Goal: Task Accomplishment & Management: Use online tool/utility

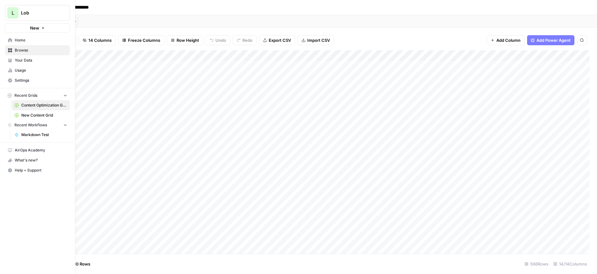
click at [31, 115] on span "New Content Grid" at bounding box center [44, 115] width 46 height 6
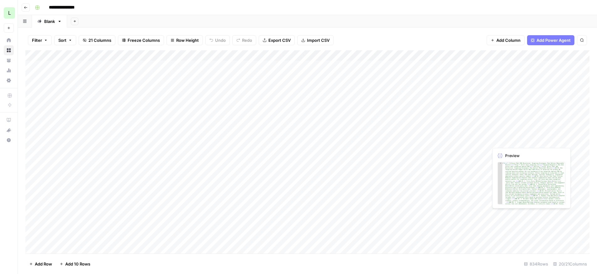
click at [513, 216] on div "Add Column" at bounding box center [307, 151] width 565 height 203
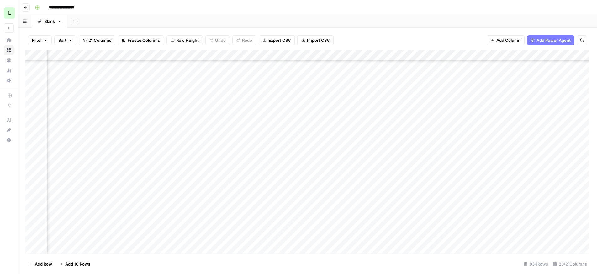
scroll to position [85, 510]
click at [401, 204] on div "Add Column" at bounding box center [307, 151] width 565 height 203
click at [447, 193] on div "Add Column" at bounding box center [307, 151] width 565 height 203
click at [90, 215] on div "Add Column" at bounding box center [307, 151] width 565 height 203
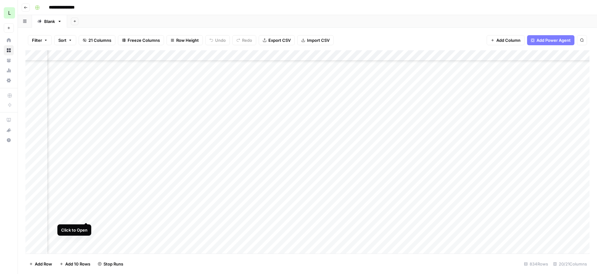
click at [86, 216] on div "Add Column" at bounding box center [307, 151] width 565 height 203
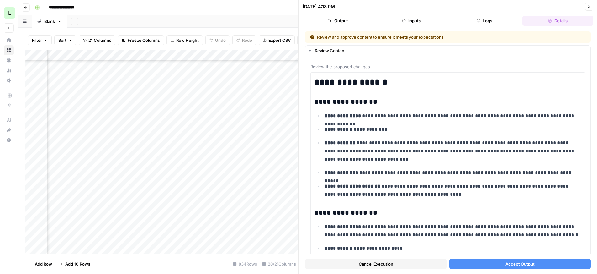
click at [487, 261] on button "Accept Output" at bounding box center [521, 264] width 142 height 10
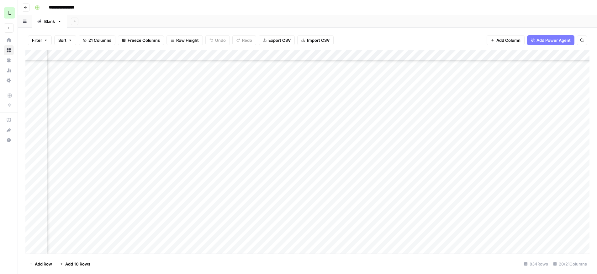
click at [177, 216] on div "Add Column" at bounding box center [307, 151] width 565 height 203
click at [216, 184] on div "Add Column" at bounding box center [307, 151] width 565 height 203
click at [587, 161] on div "Add Column" at bounding box center [307, 151] width 565 height 203
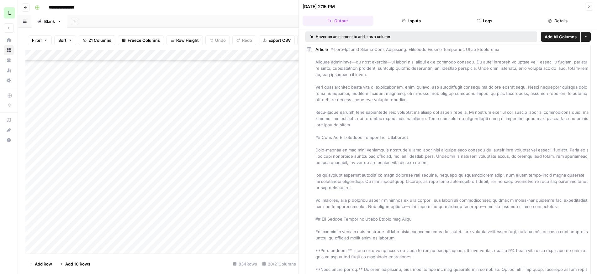
click at [589, 6] on icon "button" at bounding box center [590, 7] width 2 height 2
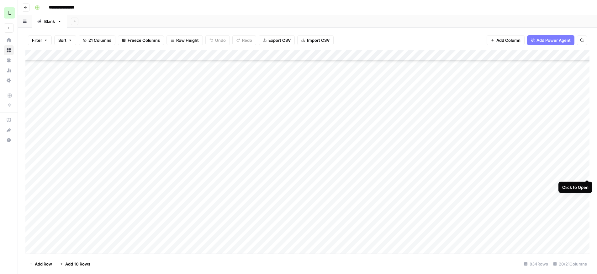
click at [585, 172] on div "Add Column" at bounding box center [307, 151] width 565 height 203
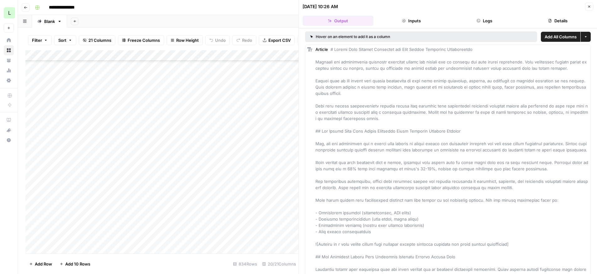
click at [591, 7] on icon "button" at bounding box center [590, 7] width 4 height 4
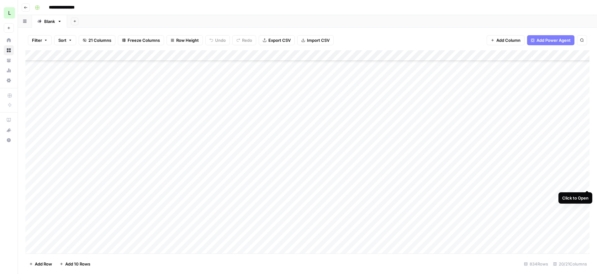
click at [587, 185] on div "Add Column" at bounding box center [307, 151] width 565 height 203
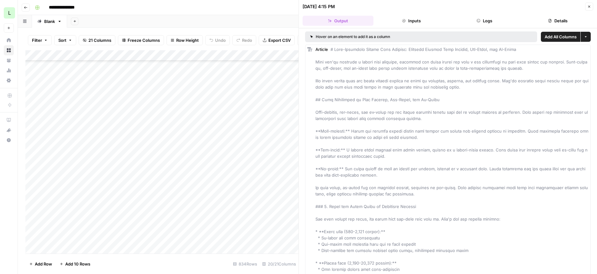
click at [590, 6] on icon "button" at bounding box center [590, 7] width 2 height 2
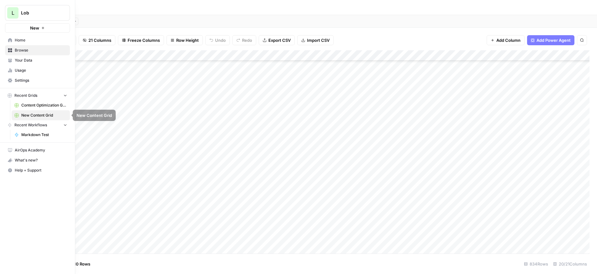
click at [46, 104] on span "Content Optimization Grid" at bounding box center [44, 105] width 46 height 6
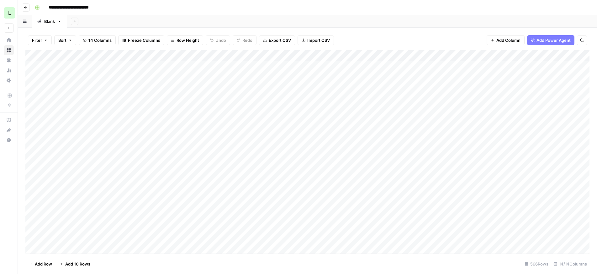
click at [170, 192] on div "Add Column" at bounding box center [307, 151] width 565 height 203
click at [582, 183] on div "Add Column" at bounding box center [307, 151] width 565 height 203
click at [357, 182] on div "Add Column" at bounding box center [307, 151] width 565 height 203
click at [390, 194] on div "Add Column" at bounding box center [307, 151] width 565 height 203
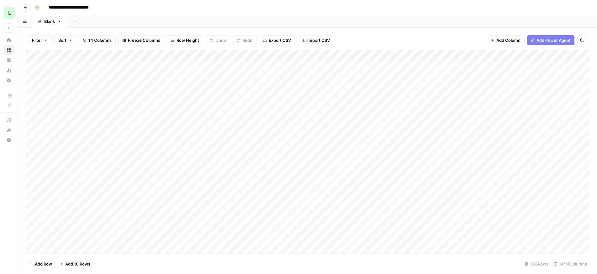
scroll to position [0, 0]
click at [206, 192] on div "Add Column" at bounding box center [307, 151] width 565 height 203
click at [334, 53] on div "Add Column" at bounding box center [307, 151] width 565 height 203
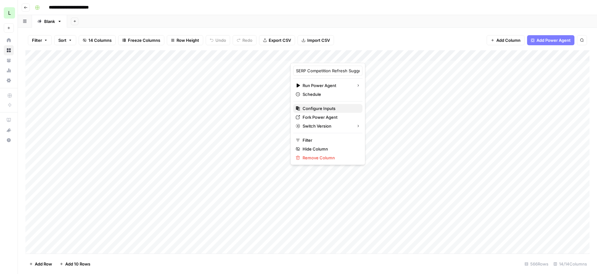
click at [314, 105] on span "Configure Inputs" at bounding box center [330, 108] width 55 height 6
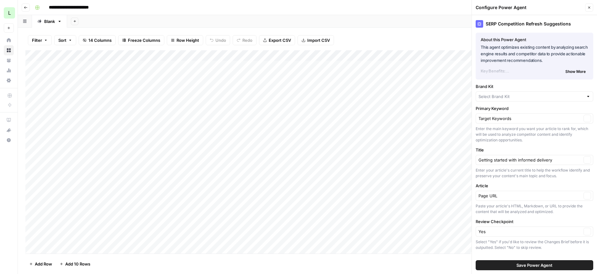
type input "Lob"
click at [586, 161] on icon "button" at bounding box center [587, 161] width 3 height 3
click at [545, 161] on input "Title" at bounding box center [531, 161] width 105 height 6
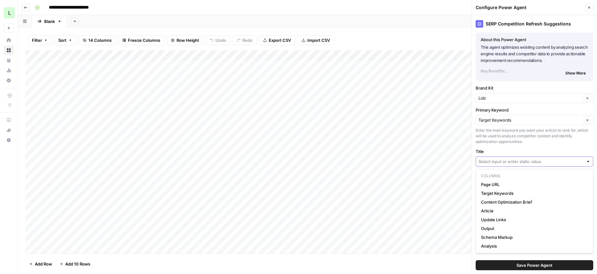
paste input "Running VACUUM FULL on RDS Postgres with Minimal Downtime"
type input "Running VACUUM FULL on RDS Postgres with Minimal Downtime"
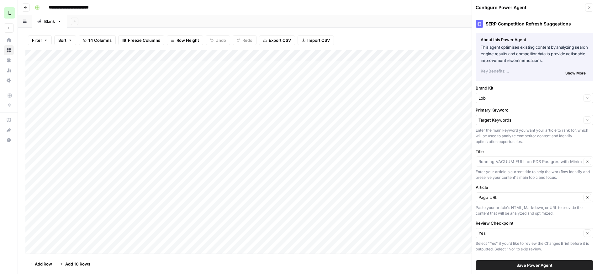
type input "Running VACUUM FULL on RDS Postgres with Minimal Downtime"
click at [526, 265] on span "Save Power Agent" at bounding box center [535, 265] width 36 height 6
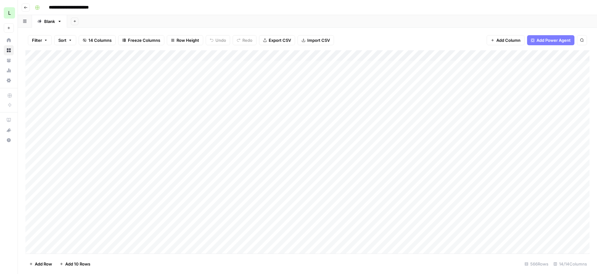
click at [319, 194] on div "Add Column" at bounding box center [307, 151] width 565 height 203
click at [383, 193] on div "Add Column" at bounding box center [307, 151] width 565 height 203
click at [351, 55] on div "Add Column" at bounding box center [307, 151] width 565 height 203
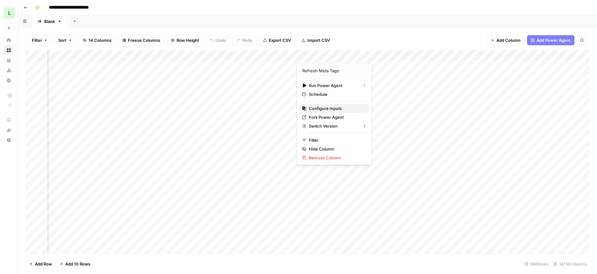
click at [329, 109] on span "Configure Inputs" at bounding box center [336, 108] width 55 height 6
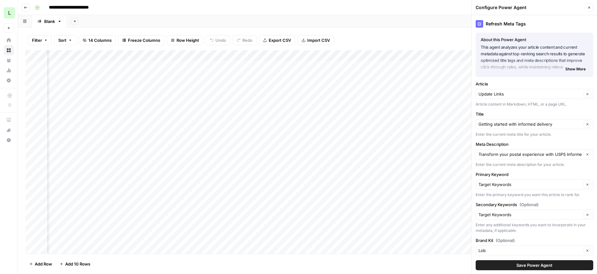
click at [517, 263] on span "Save Power Agent" at bounding box center [535, 265] width 36 height 6
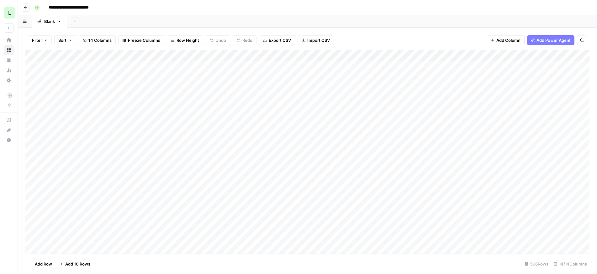
click at [486, 181] on div "Add Column" at bounding box center [307, 151] width 565 height 203
click at [333, 193] on div "Add Column" at bounding box center [307, 151] width 565 height 203
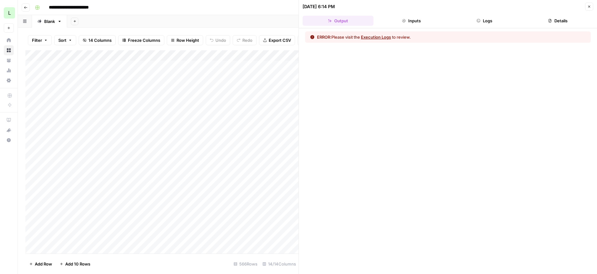
click at [375, 37] on button "Execution Logs" at bounding box center [376, 37] width 30 height 6
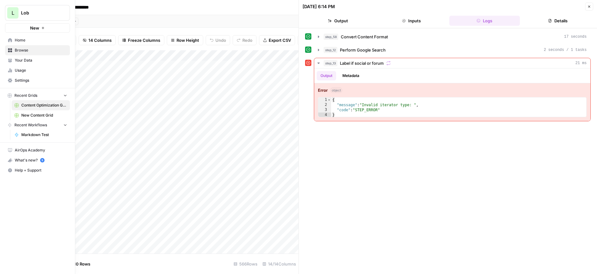
click at [28, 115] on span "New Content Grid" at bounding box center [44, 115] width 46 height 6
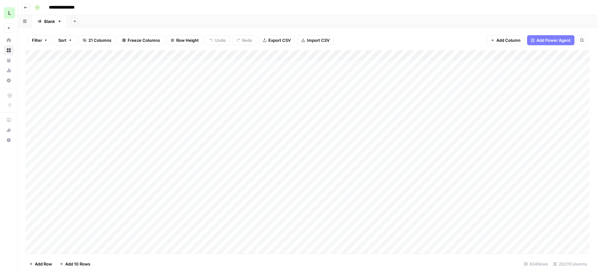
click at [496, 214] on div "Add Column" at bounding box center [307, 151] width 565 height 203
click at [447, 204] on div "Add Column" at bounding box center [307, 151] width 565 height 203
click at [335, 215] on div "Add Column" at bounding box center [307, 151] width 565 height 203
click at [448, 215] on div "Add Column" at bounding box center [307, 151] width 565 height 203
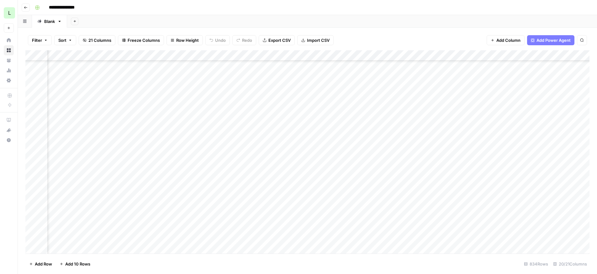
scroll to position [74, 611]
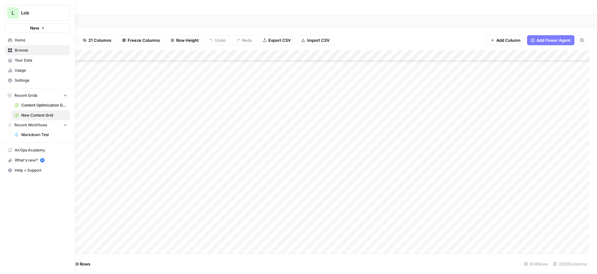
click at [30, 105] on span "Content Optimization Grid" at bounding box center [44, 105] width 46 height 6
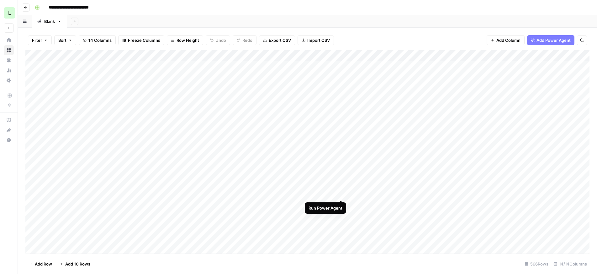
click at [342, 193] on div "Add Column" at bounding box center [307, 151] width 565 height 203
click at [481, 192] on div "Add Column" at bounding box center [307, 151] width 565 height 203
click at [360, 183] on div "Add Column" at bounding box center [307, 151] width 565 height 203
